Goal: Find specific page/section: Find specific page/section

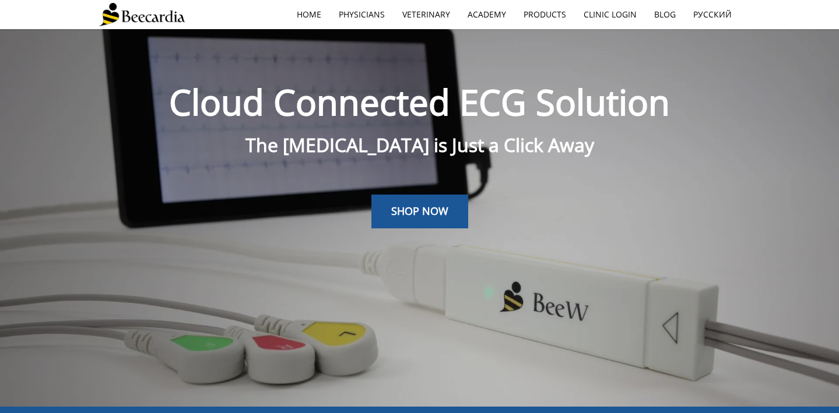
scroll to position [29, 0]
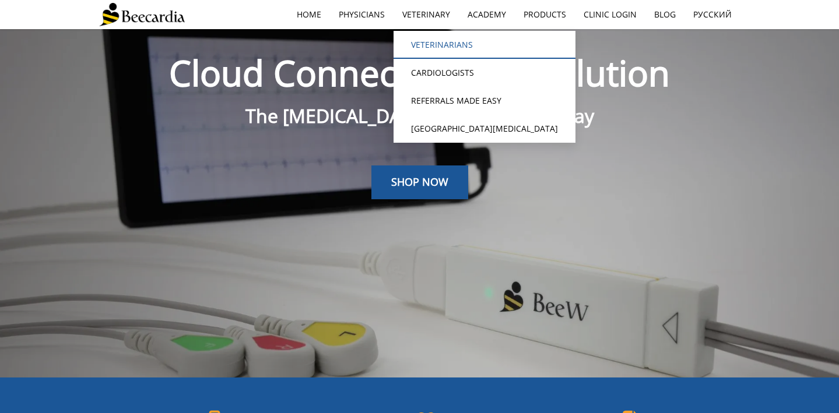
click at [444, 42] on link "Veterinarians" at bounding box center [484, 45] width 182 height 28
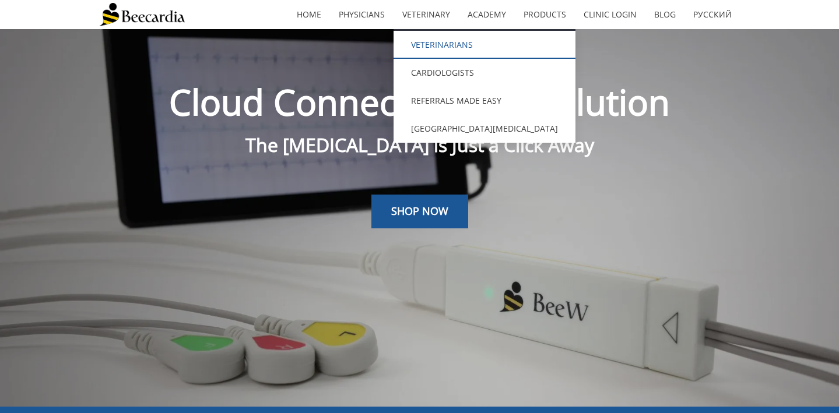
click at [434, 45] on link "Veterinarians" at bounding box center [484, 45] width 182 height 28
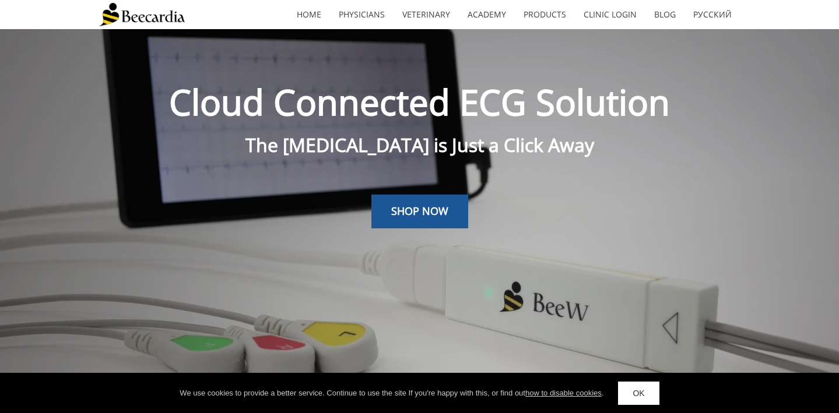
click at [562, 392] on link "how to disable cookies" at bounding box center [563, 393] width 76 height 9
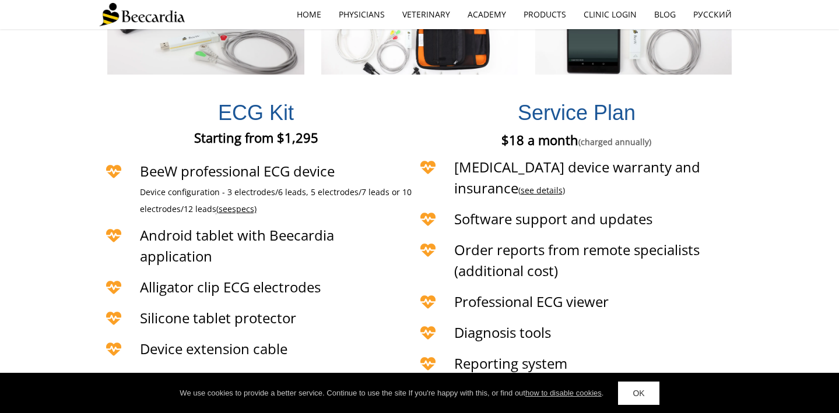
scroll to position [2608, 0]
